Goal: Task Accomplishment & Management: Manage account settings

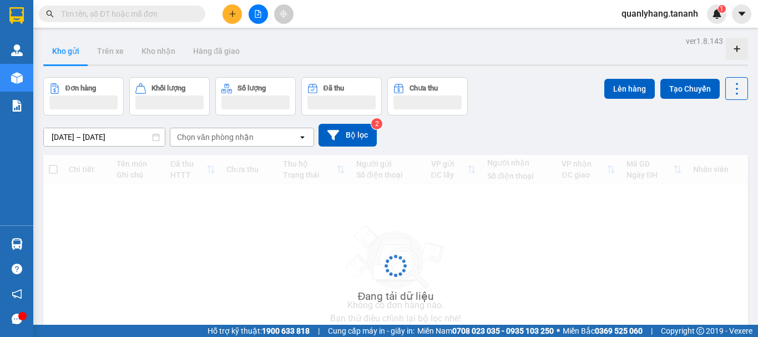
click at [133, 16] on input "text" at bounding box center [126, 14] width 131 height 12
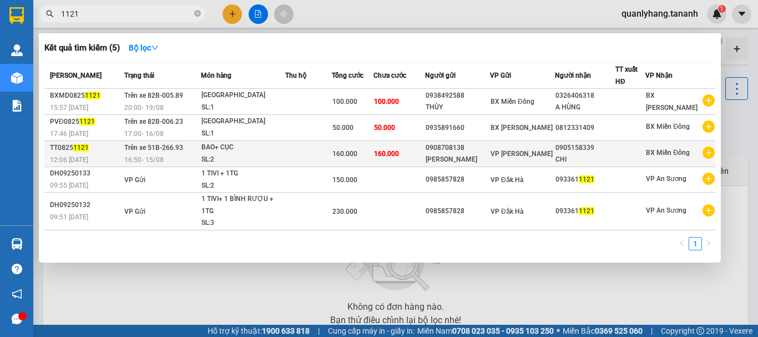
type input "1121"
click at [300, 155] on td at bounding box center [308, 154] width 47 height 26
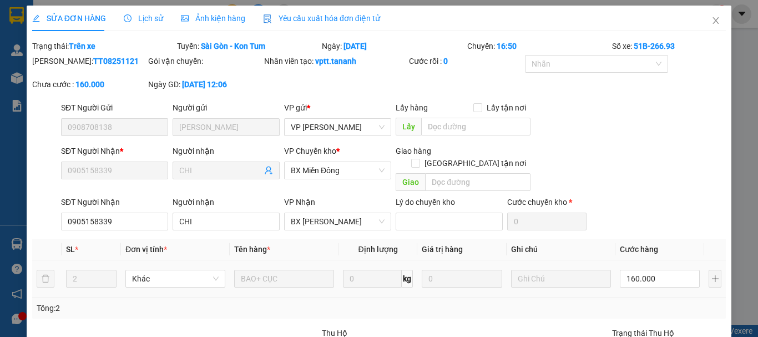
type input "0908708138"
type input "KIM HÀ"
type input "0905158339"
type input "CHI"
type input "160.000"
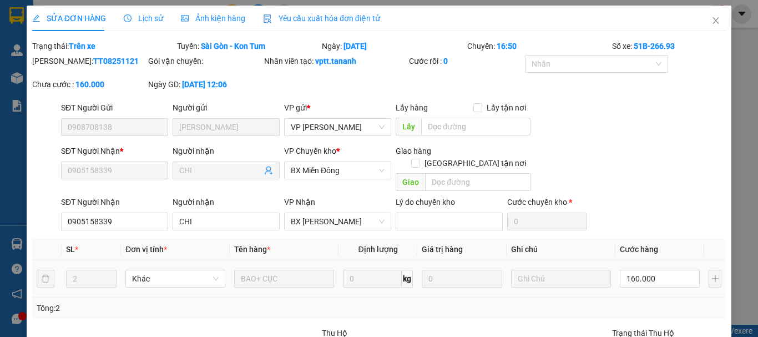
type input "160.000"
click at [711, 24] on icon "close" at bounding box center [715, 20] width 9 height 9
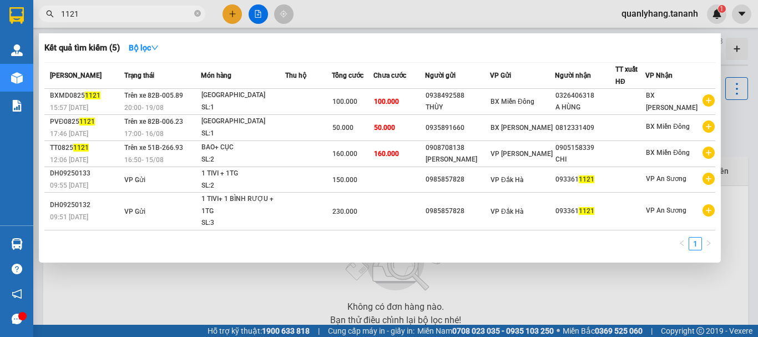
click at [112, 18] on input "1121" at bounding box center [126, 14] width 131 height 12
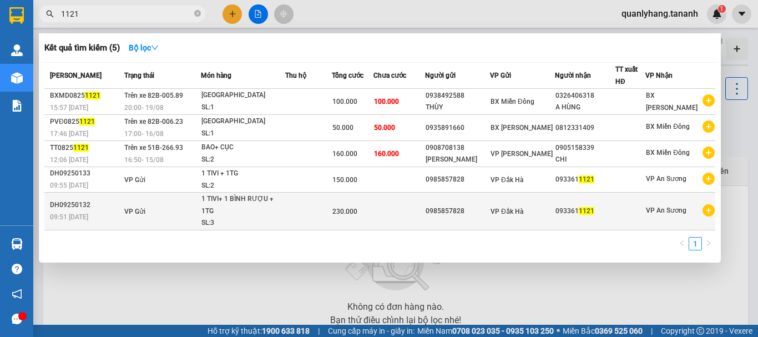
click at [155, 214] on td "VP Gửi" at bounding box center [160, 211] width 79 height 38
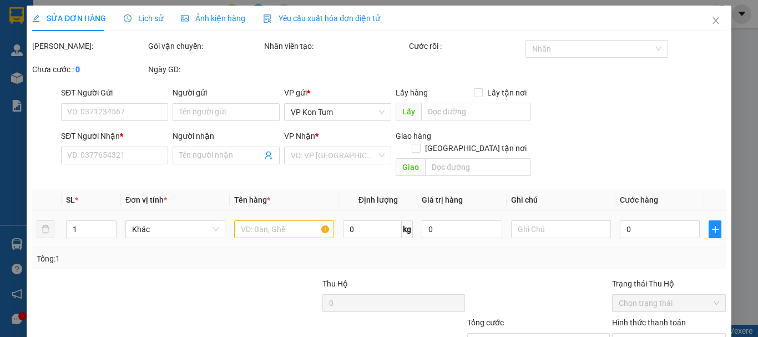
type input "0985857828"
type input "0933611121"
type input "230.000"
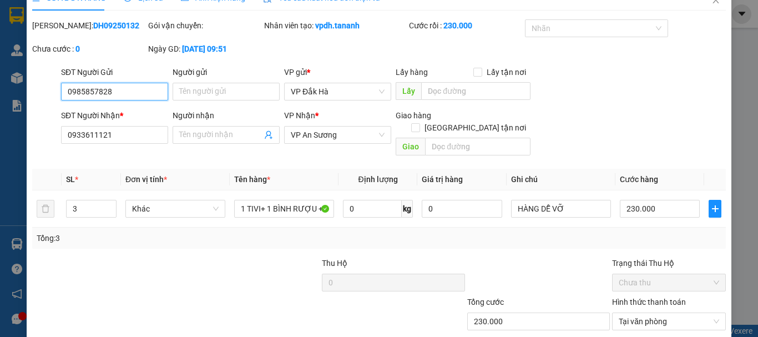
scroll to position [76, 0]
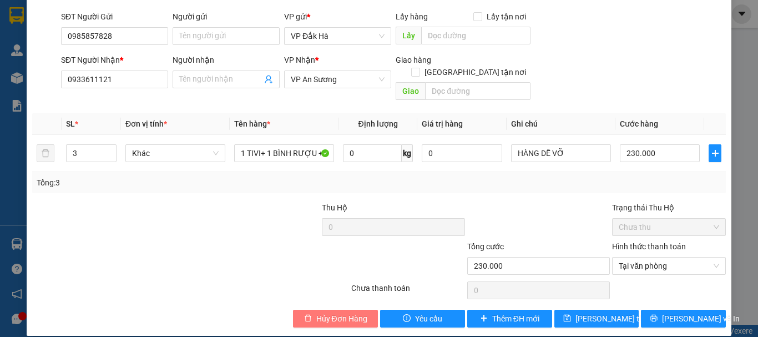
click at [316, 312] on span "Hủy Đơn Hàng" at bounding box center [341, 318] width 51 height 12
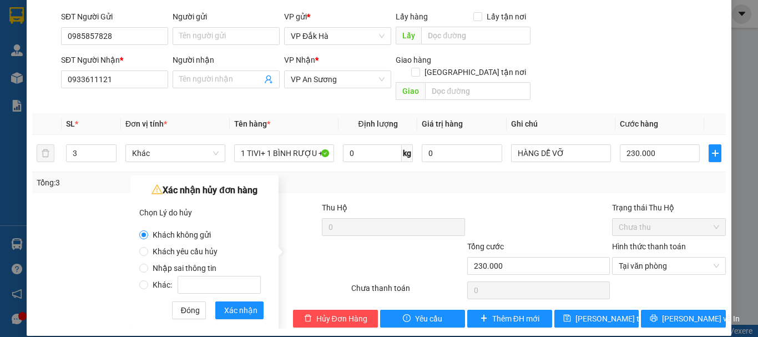
click at [238, 266] on label "Nhập sai thông tin" at bounding box center [202, 262] width 126 height 17
click at [148, 266] on input "Nhập sai thông tin" at bounding box center [143, 267] width 9 height 9
radio input "true"
radio input "false"
click at [231, 309] on span "Xác nhận" at bounding box center [240, 310] width 33 height 12
